Goal: Transaction & Acquisition: Purchase product/service

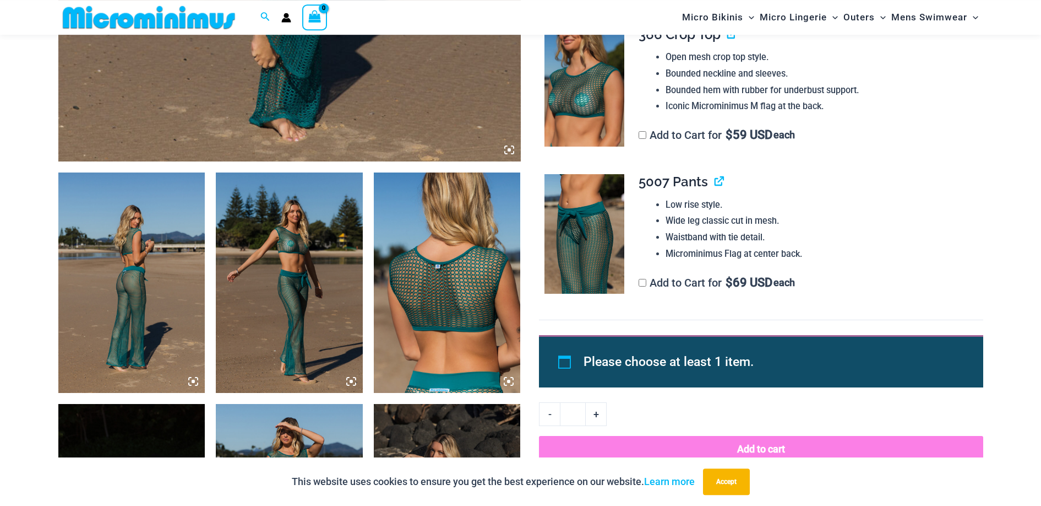
scroll to position [670, 0]
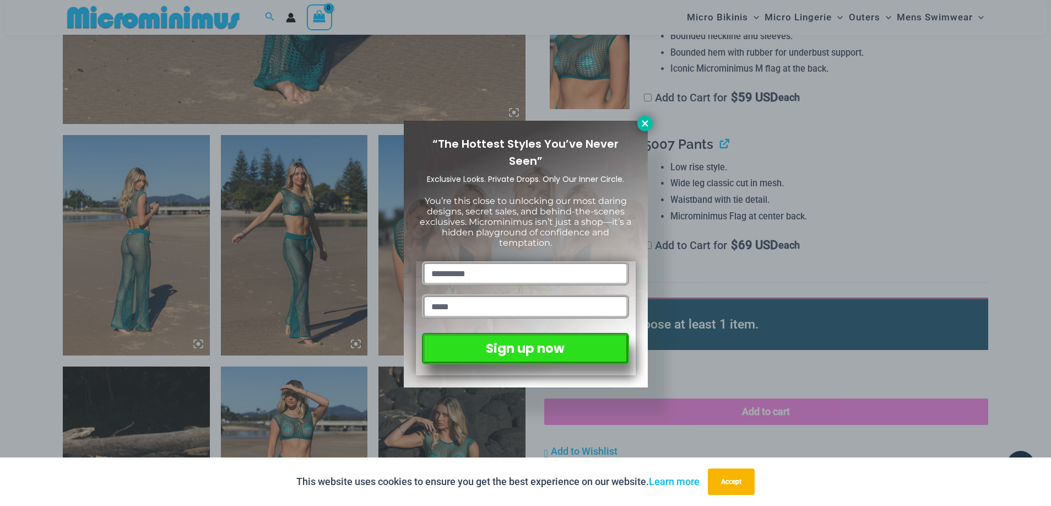
click at [645, 122] on icon at bounding box center [645, 123] width 10 height 10
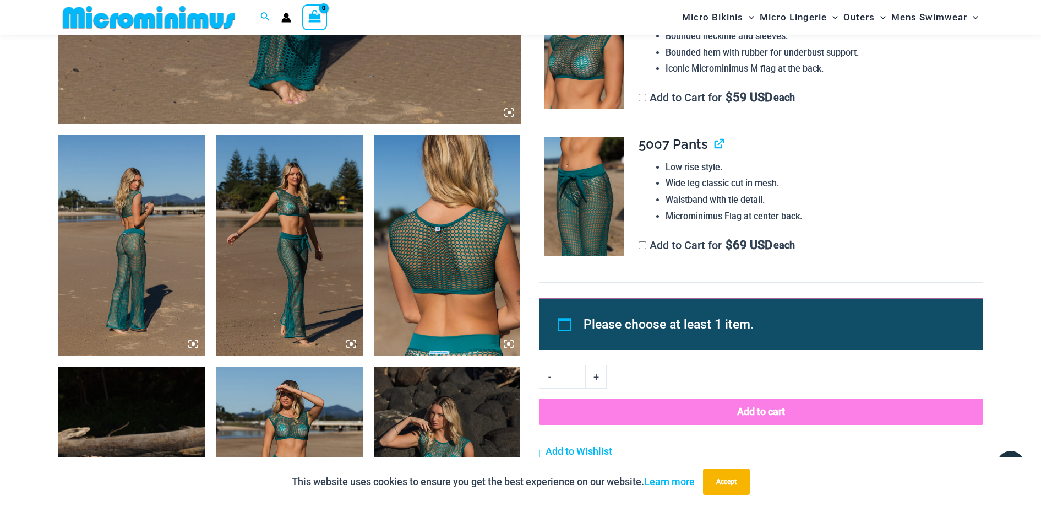
click at [188, 341] on img at bounding box center [131, 245] width 147 height 220
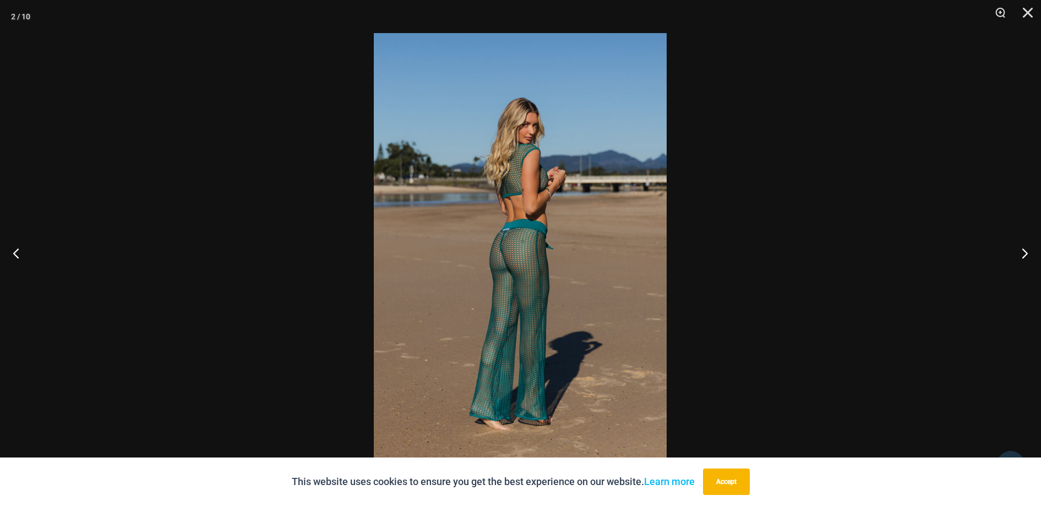
click at [514, 264] on img at bounding box center [520, 252] width 293 height 439
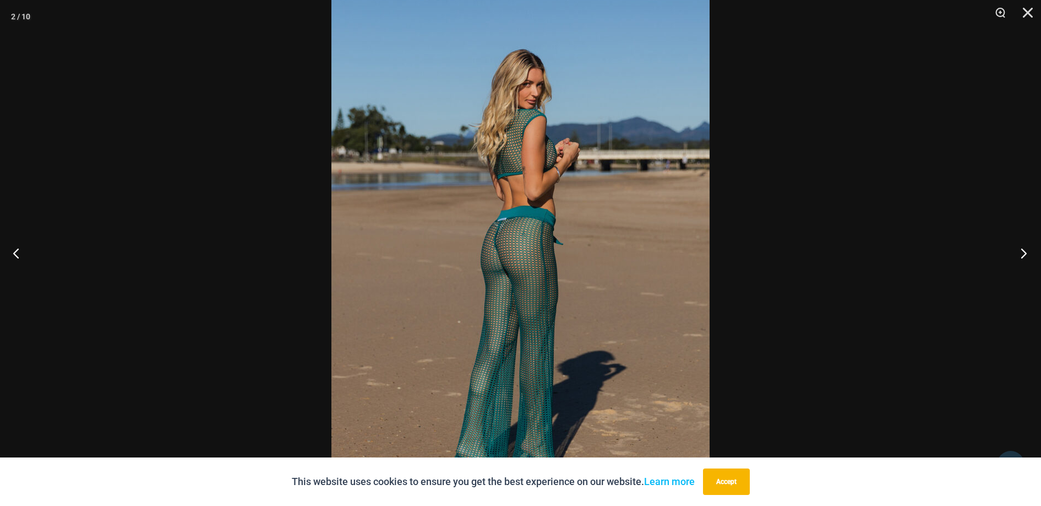
click at [1022, 251] on button "Next" at bounding box center [1020, 252] width 41 height 55
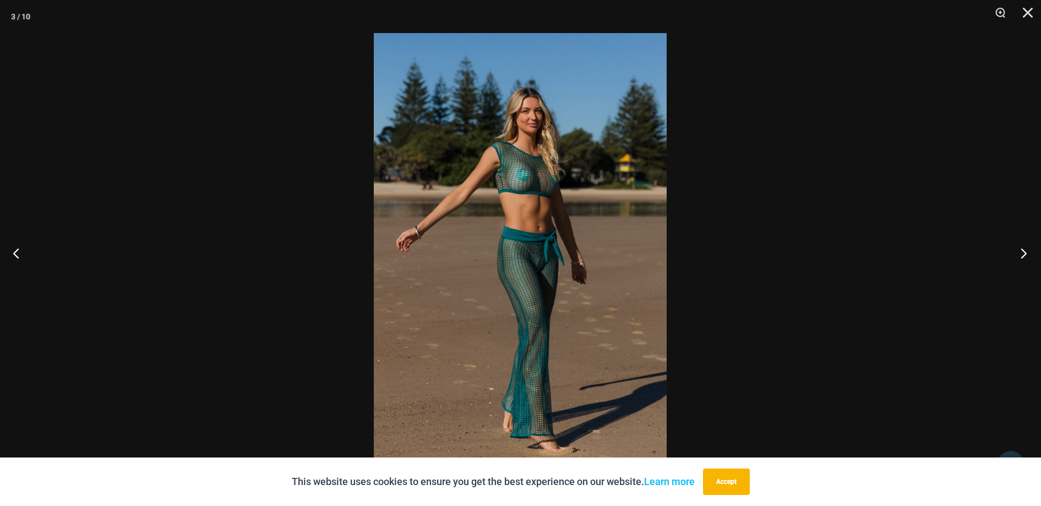
click at [1022, 252] on button "Next" at bounding box center [1020, 252] width 41 height 55
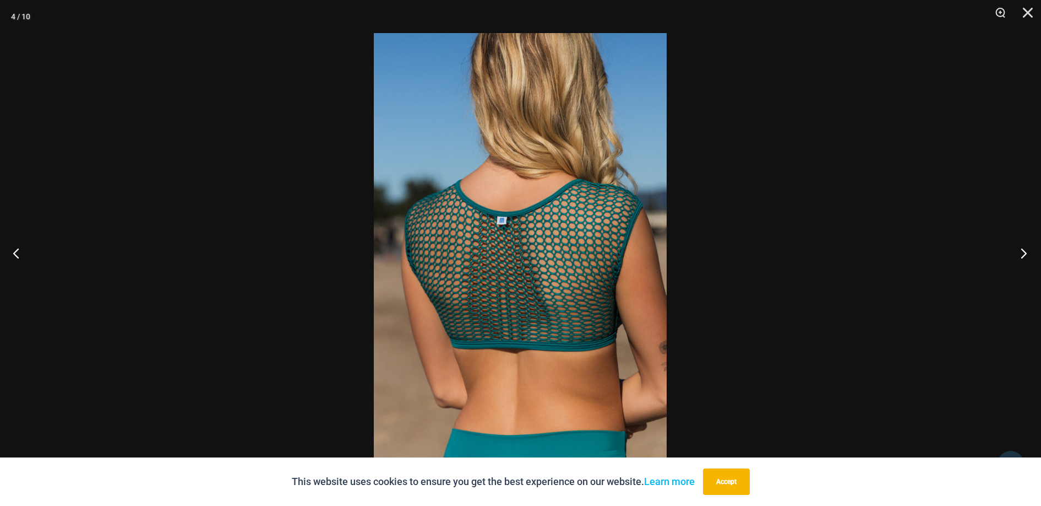
click at [1022, 252] on button "Next" at bounding box center [1020, 252] width 41 height 55
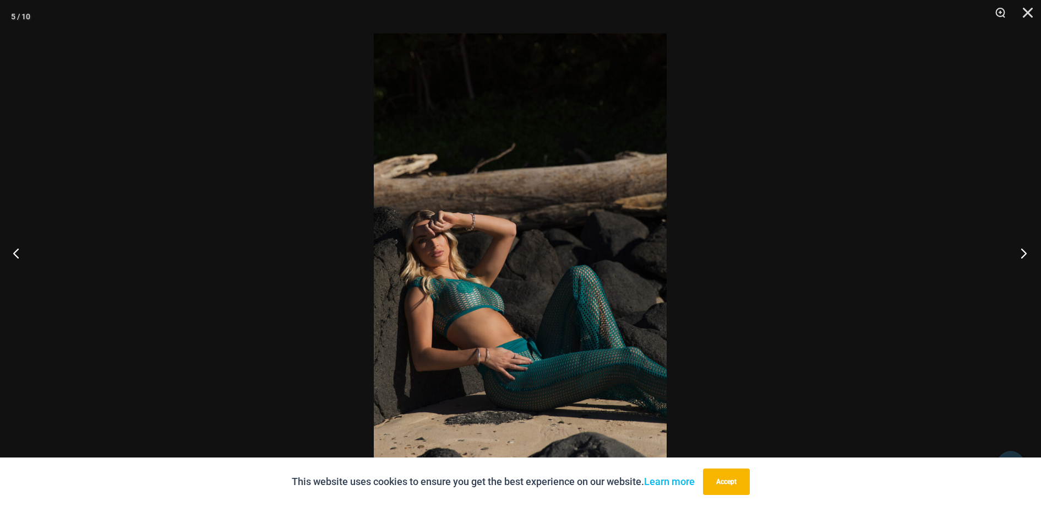
click at [1022, 252] on button "Next" at bounding box center [1020, 252] width 41 height 55
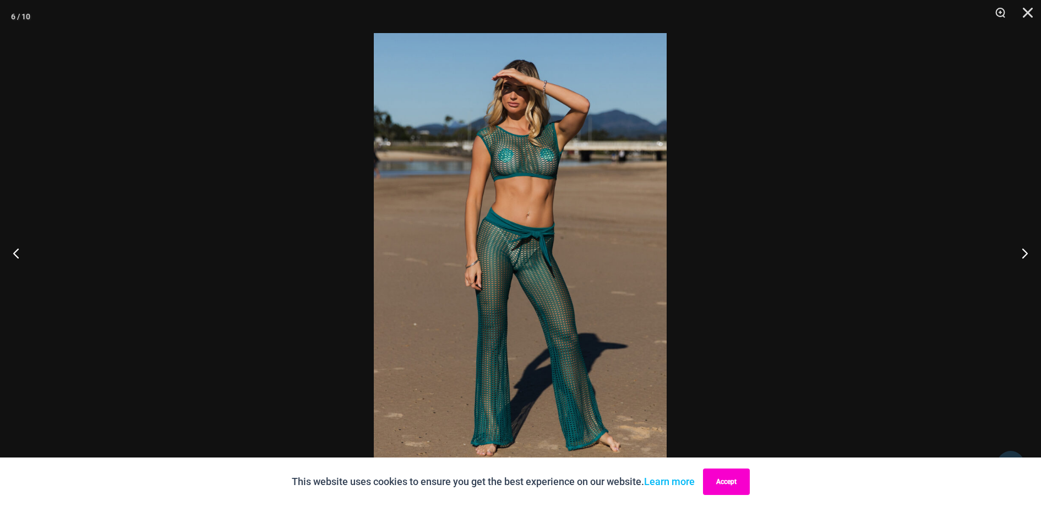
click at [736, 484] on button "Accept" at bounding box center [726, 481] width 47 height 26
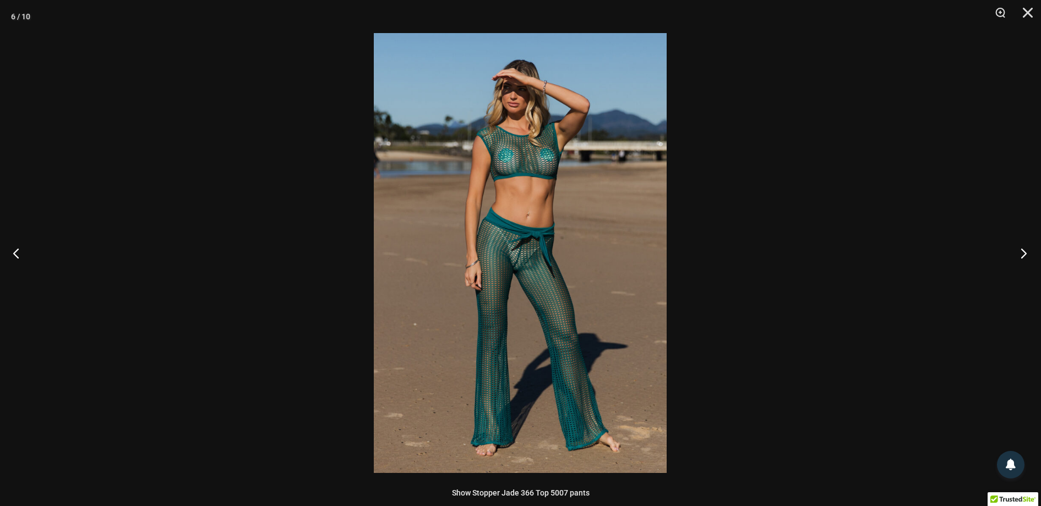
click at [1022, 254] on button "Next" at bounding box center [1020, 252] width 41 height 55
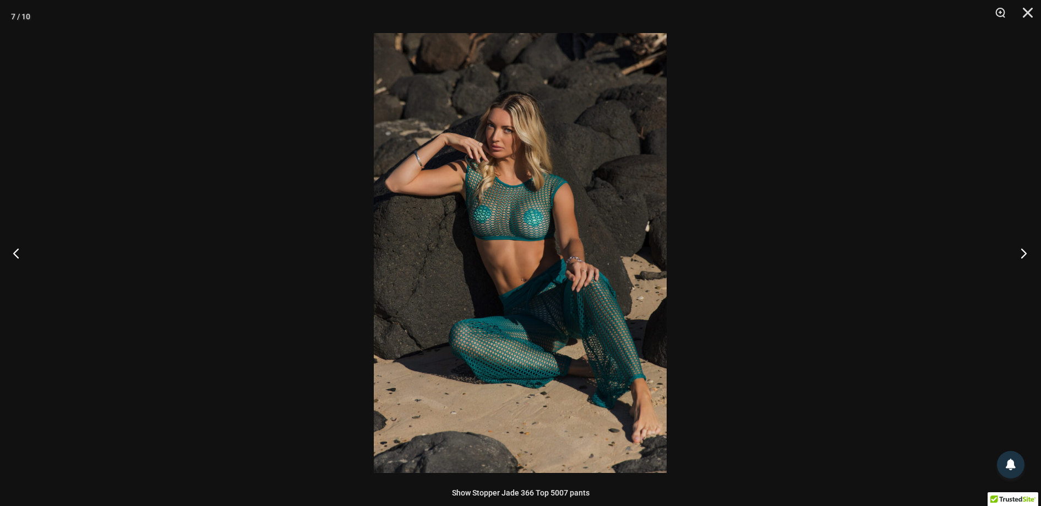
click at [1022, 251] on button "Next" at bounding box center [1020, 252] width 41 height 55
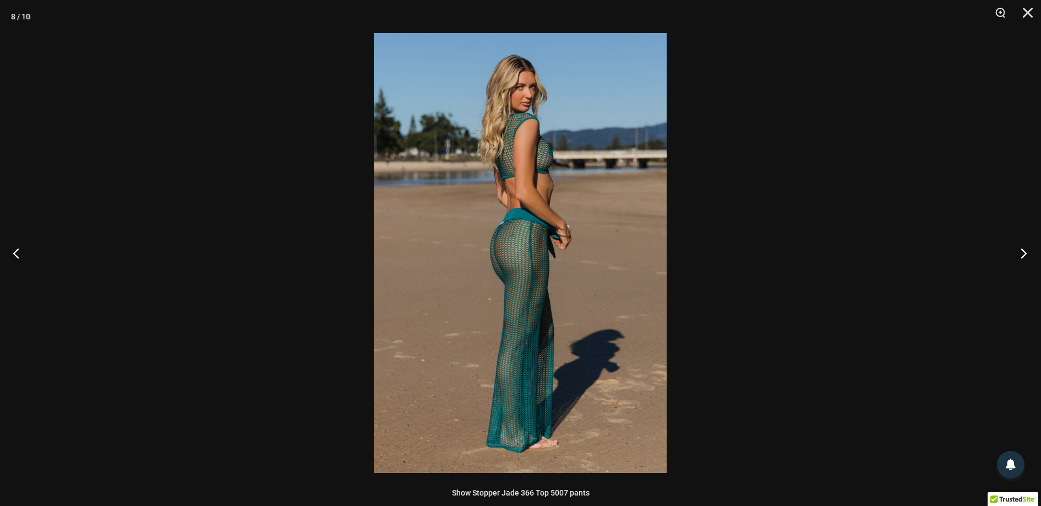
click at [1022, 251] on button "Next" at bounding box center [1020, 252] width 41 height 55
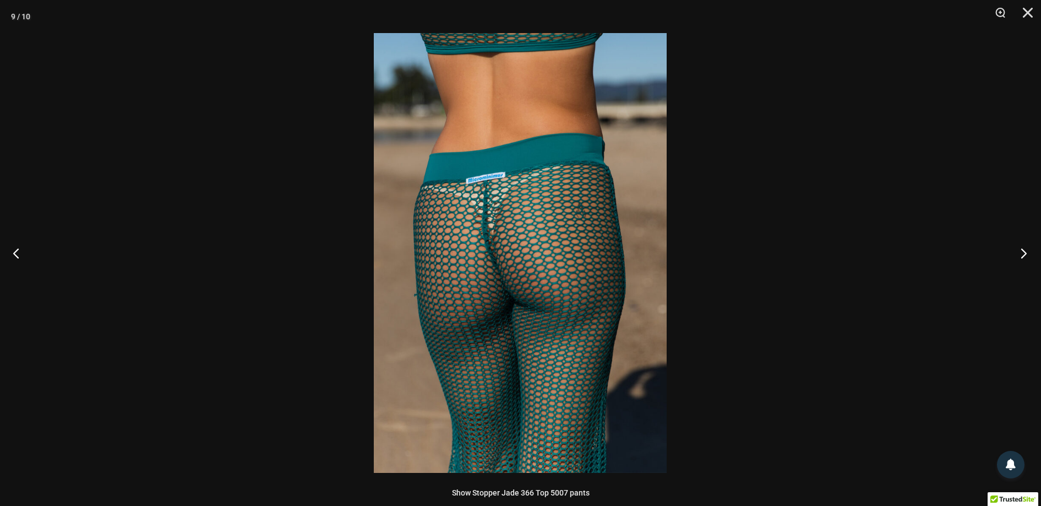
click at [1025, 251] on button "Next" at bounding box center [1020, 252] width 41 height 55
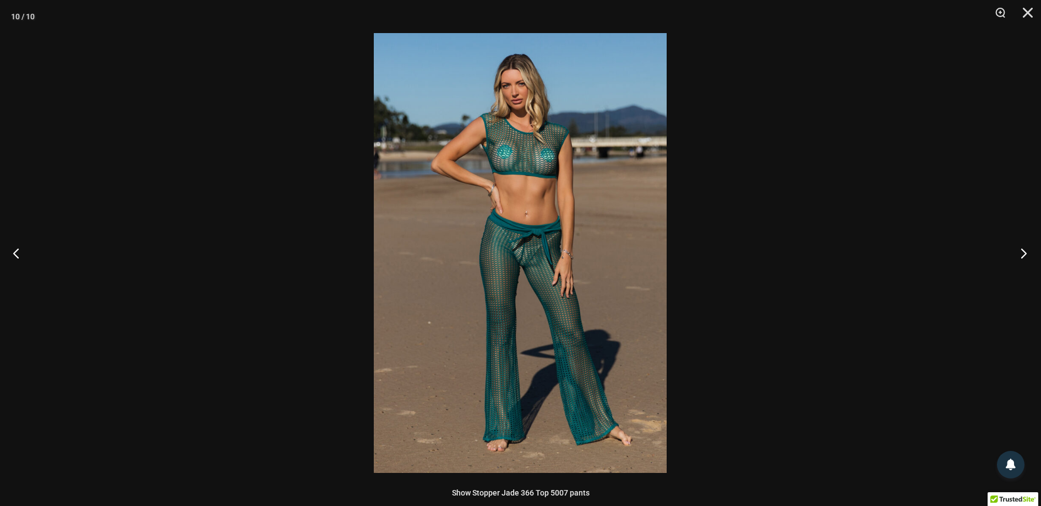
click at [1024, 249] on button "Next" at bounding box center [1020, 252] width 41 height 55
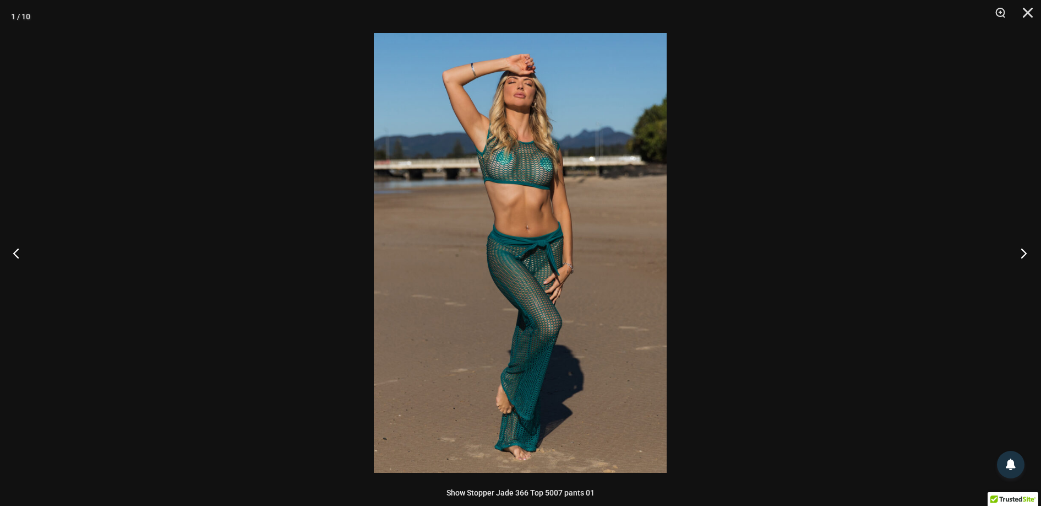
click at [1024, 249] on button "Next" at bounding box center [1020, 252] width 41 height 55
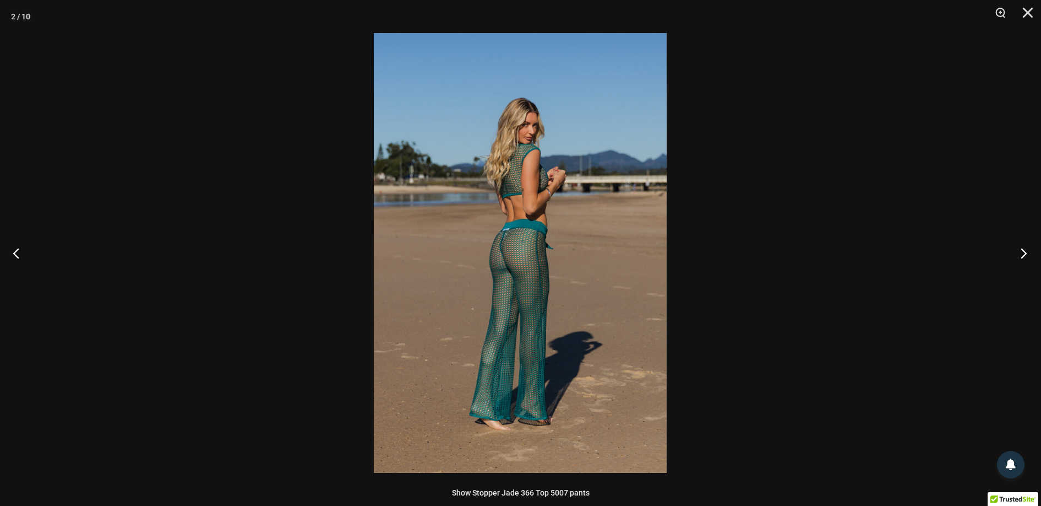
click at [1022, 249] on button "Next" at bounding box center [1020, 252] width 41 height 55
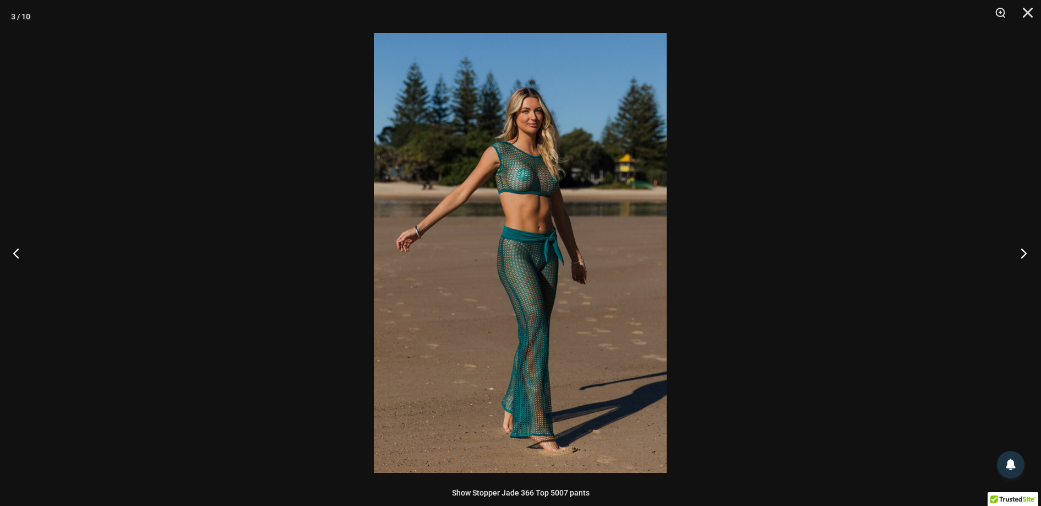
click at [1022, 249] on button "Next" at bounding box center [1020, 252] width 41 height 55
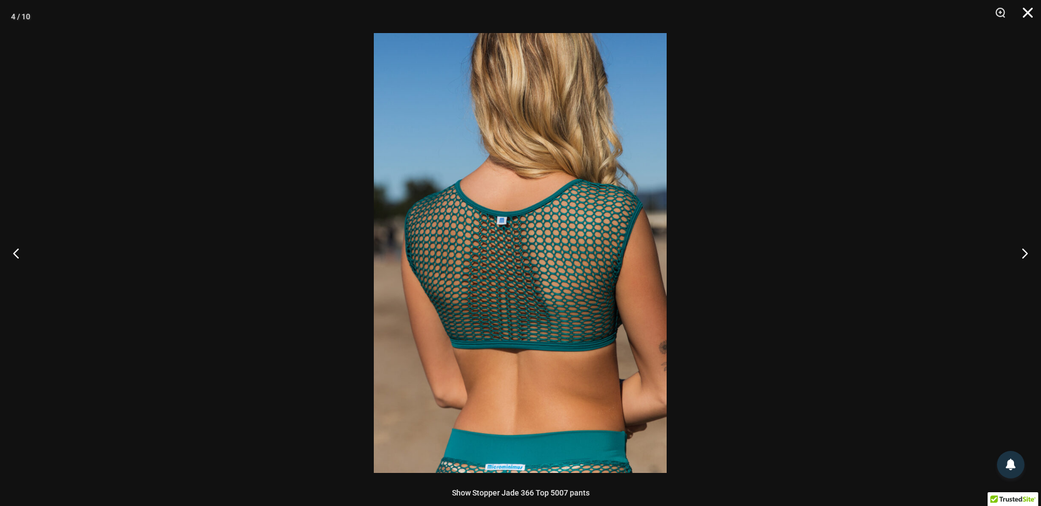
click at [1029, 14] on button "Close" at bounding box center [1025, 16] width 28 height 33
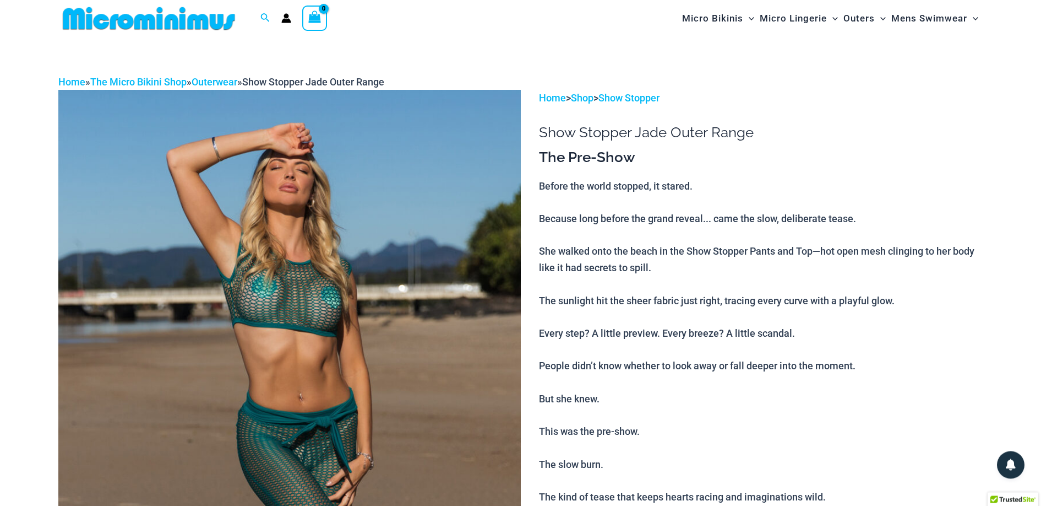
scroll to position [0, 0]
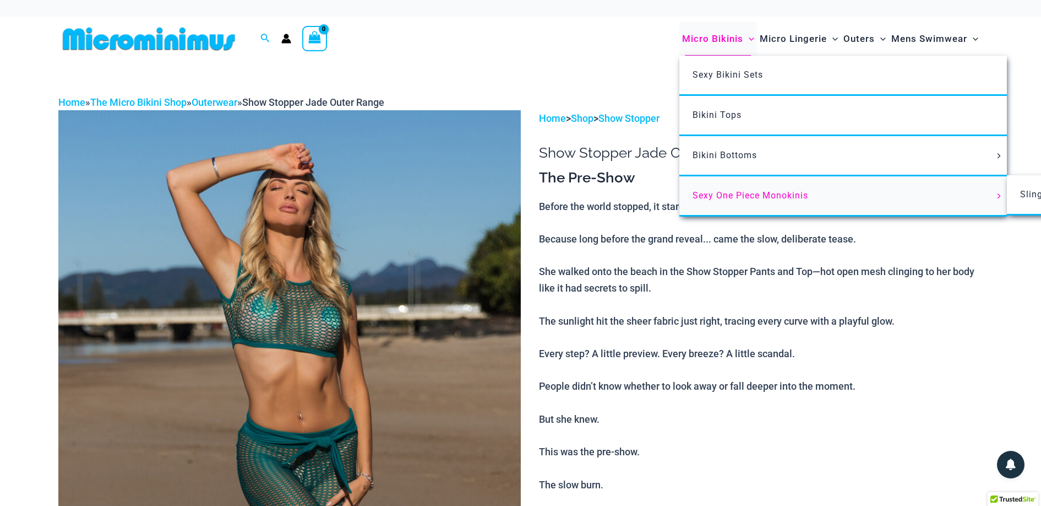
click at [733, 194] on span "Sexy One Piece Monokinis" at bounding box center [751, 195] width 116 height 10
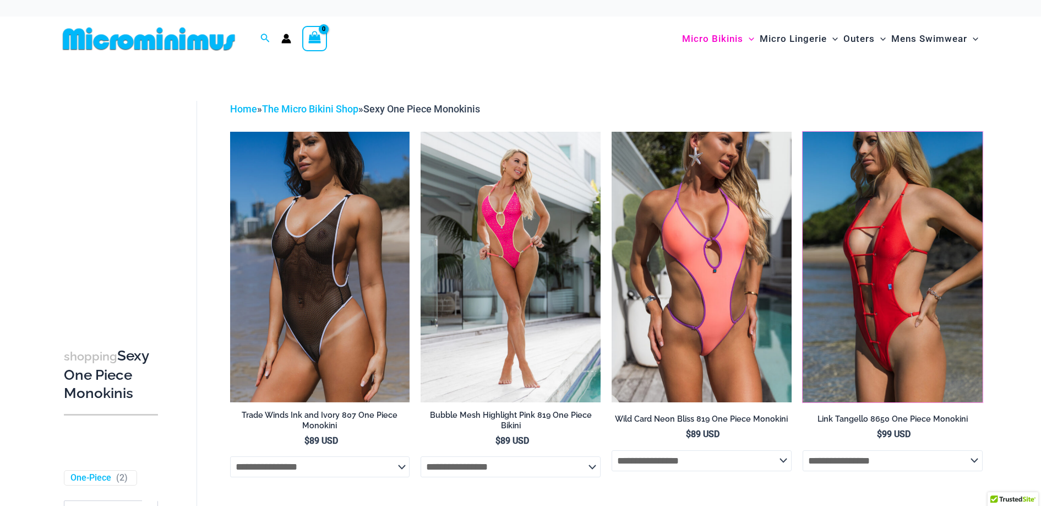
click at [803, 132] on img at bounding box center [803, 132] width 0 height 0
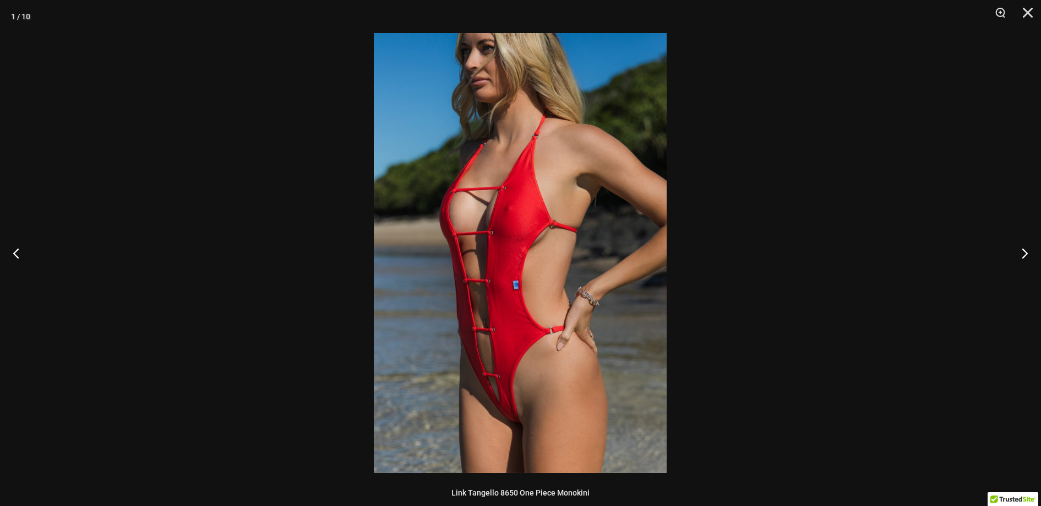
scroll to position [327, 0]
click at [1022, 253] on button "Next" at bounding box center [1020, 252] width 41 height 55
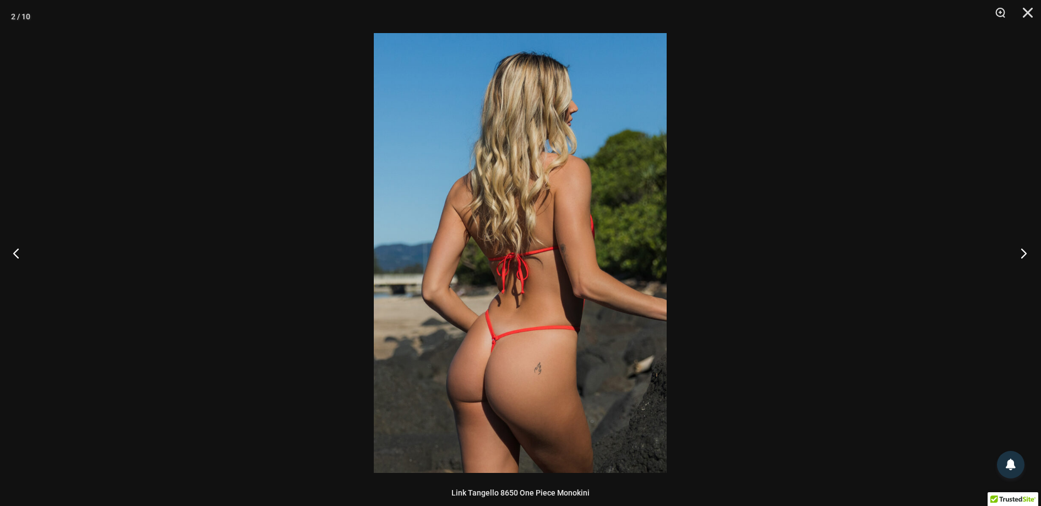
click at [1022, 249] on button "Next" at bounding box center [1020, 252] width 41 height 55
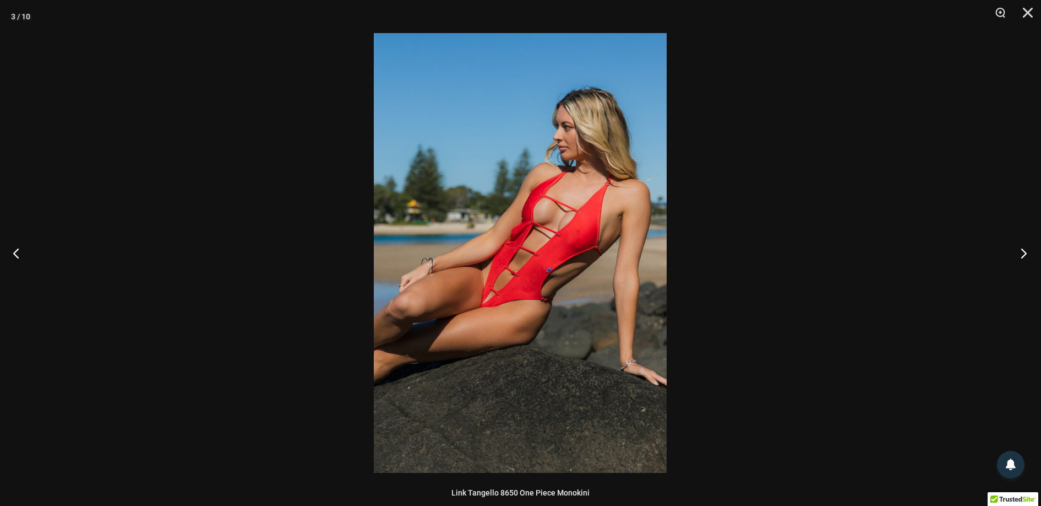
click at [1023, 251] on button "Next" at bounding box center [1020, 252] width 41 height 55
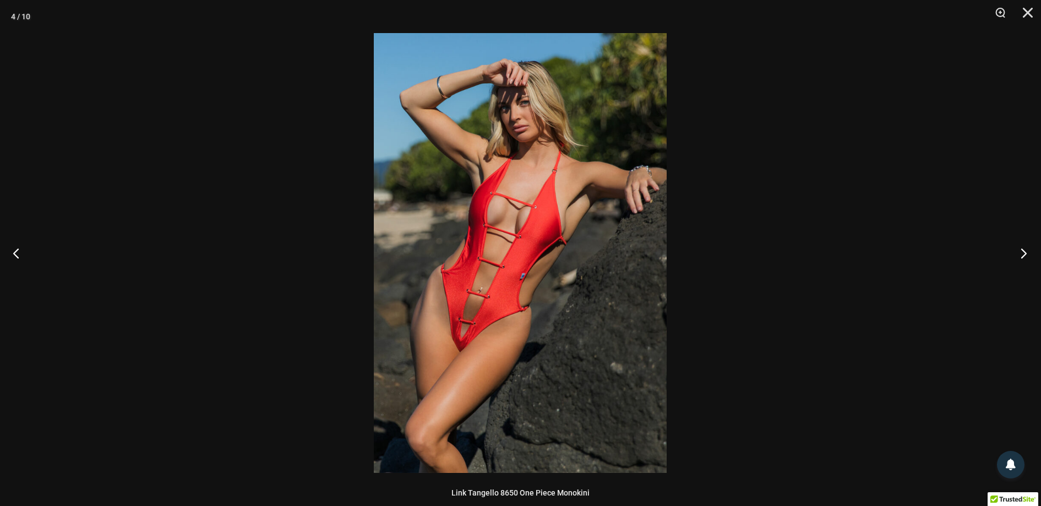
click at [1025, 252] on button "Next" at bounding box center [1020, 252] width 41 height 55
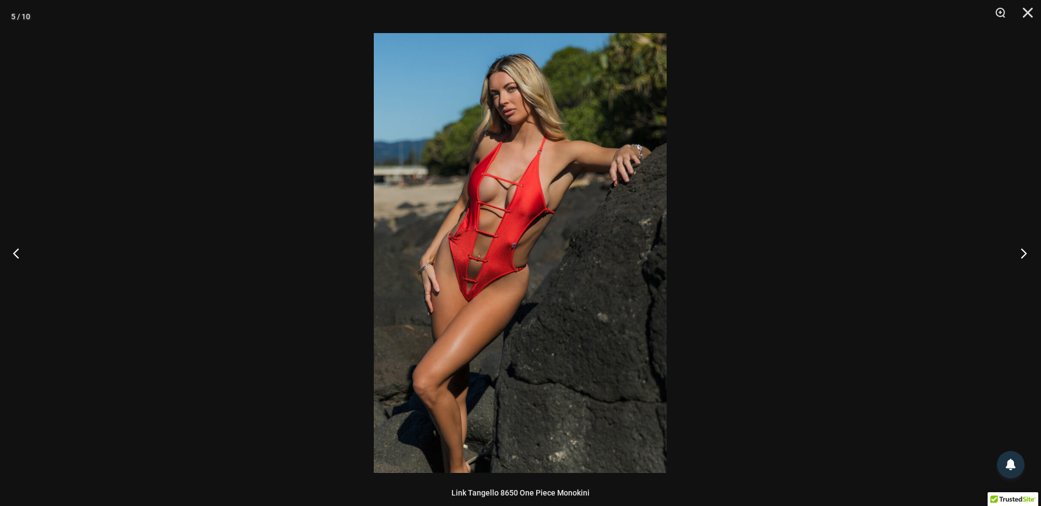
click at [1024, 252] on button "Next" at bounding box center [1020, 252] width 41 height 55
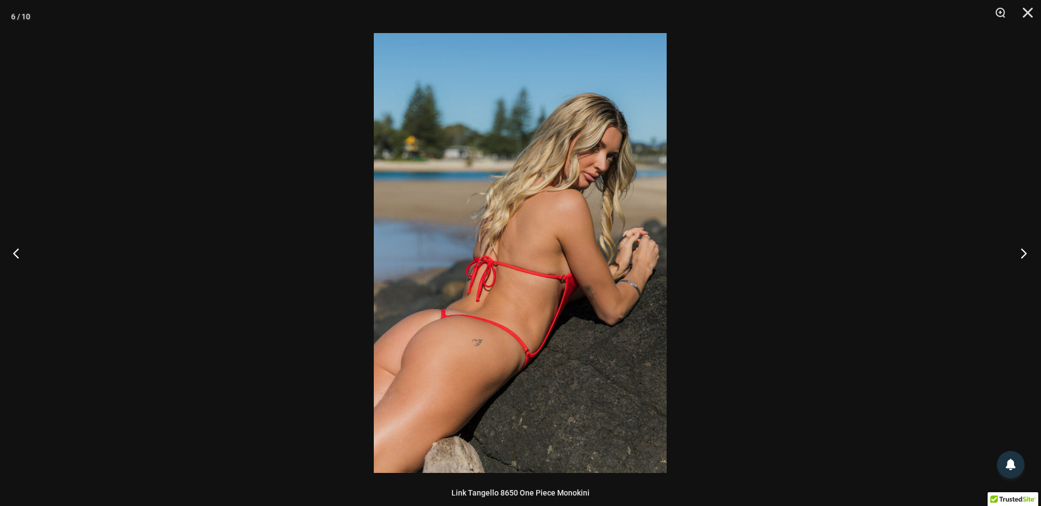
click at [1023, 252] on button "Next" at bounding box center [1020, 252] width 41 height 55
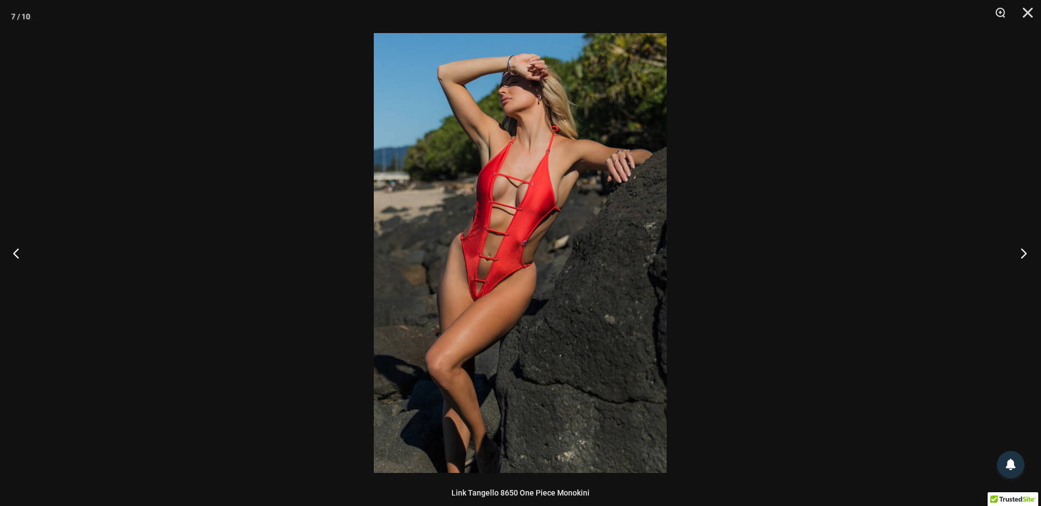
click at [1026, 250] on button "Next" at bounding box center [1020, 252] width 41 height 55
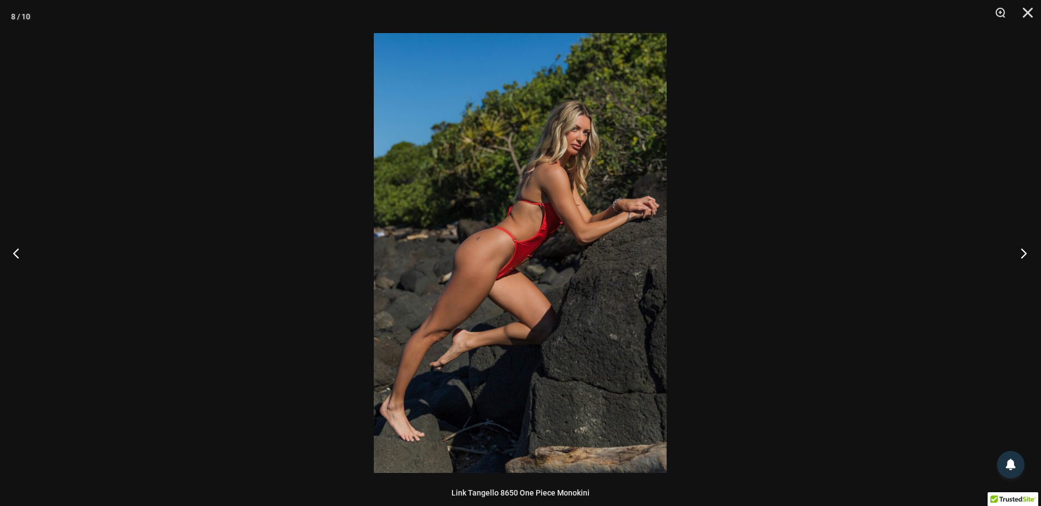
click at [1025, 252] on button "Next" at bounding box center [1020, 252] width 41 height 55
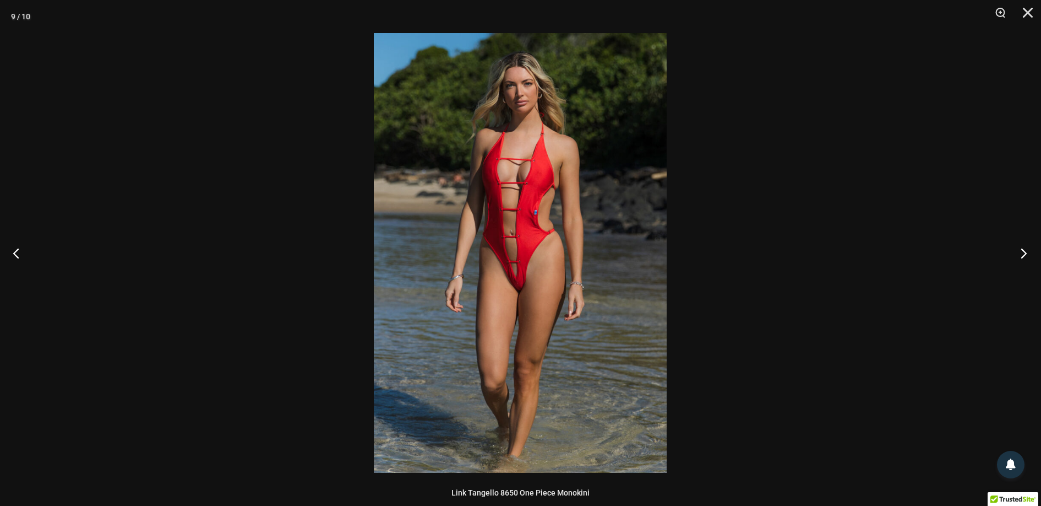
click at [1022, 252] on button "Next" at bounding box center [1020, 252] width 41 height 55
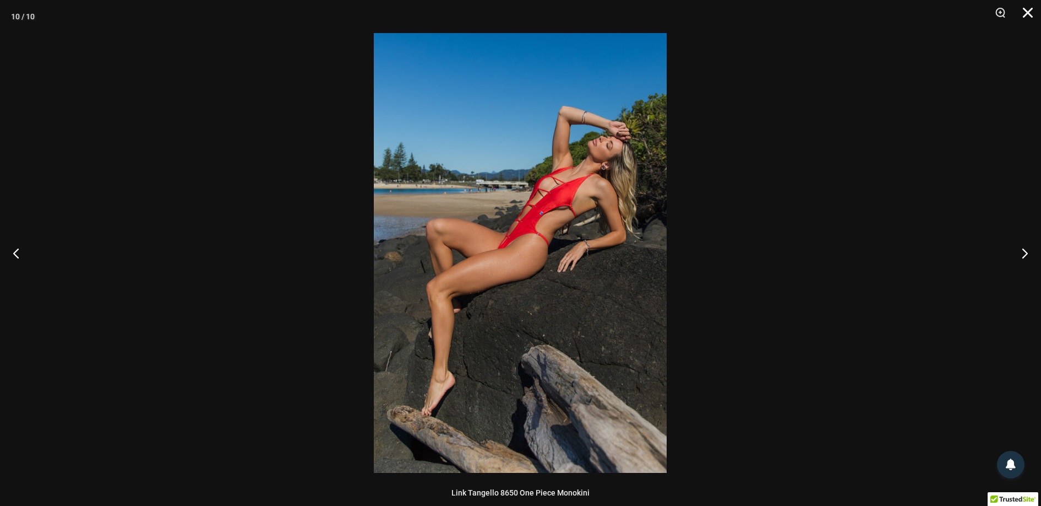
click at [1024, 12] on button "Close" at bounding box center [1025, 16] width 28 height 33
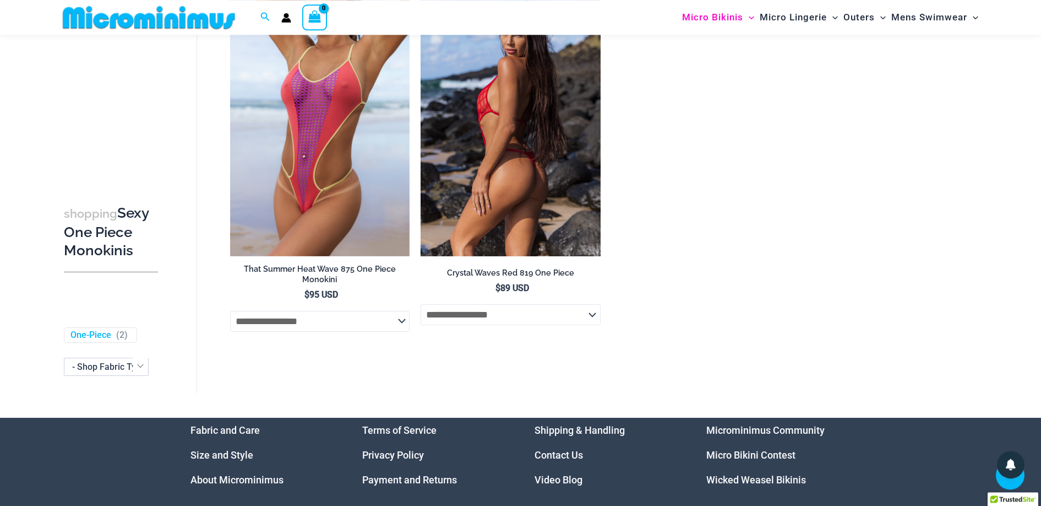
scroll to position [2077, 0]
